Goal: Task Accomplishment & Management: Use online tool/utility

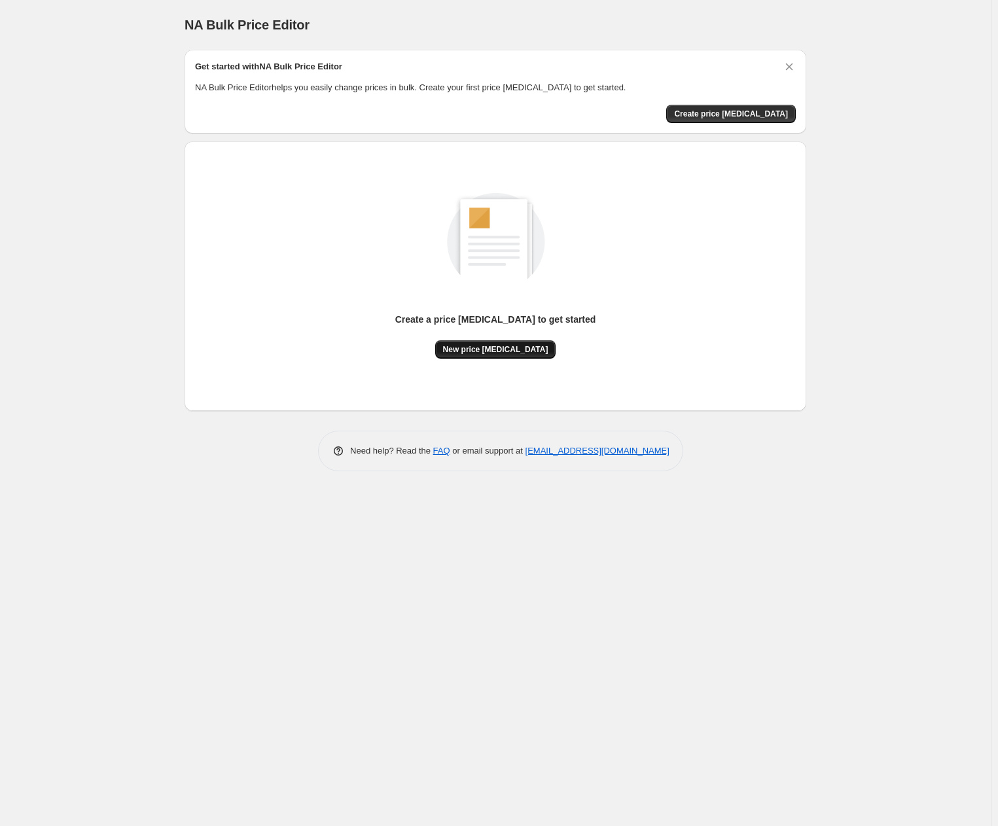
click at [469, 344] on button "New price [MEDICAL_DATA]" at bounding box center [495, 349] width 121 height 18
